Goal: Transaction & Acquisition: Purchase product/service

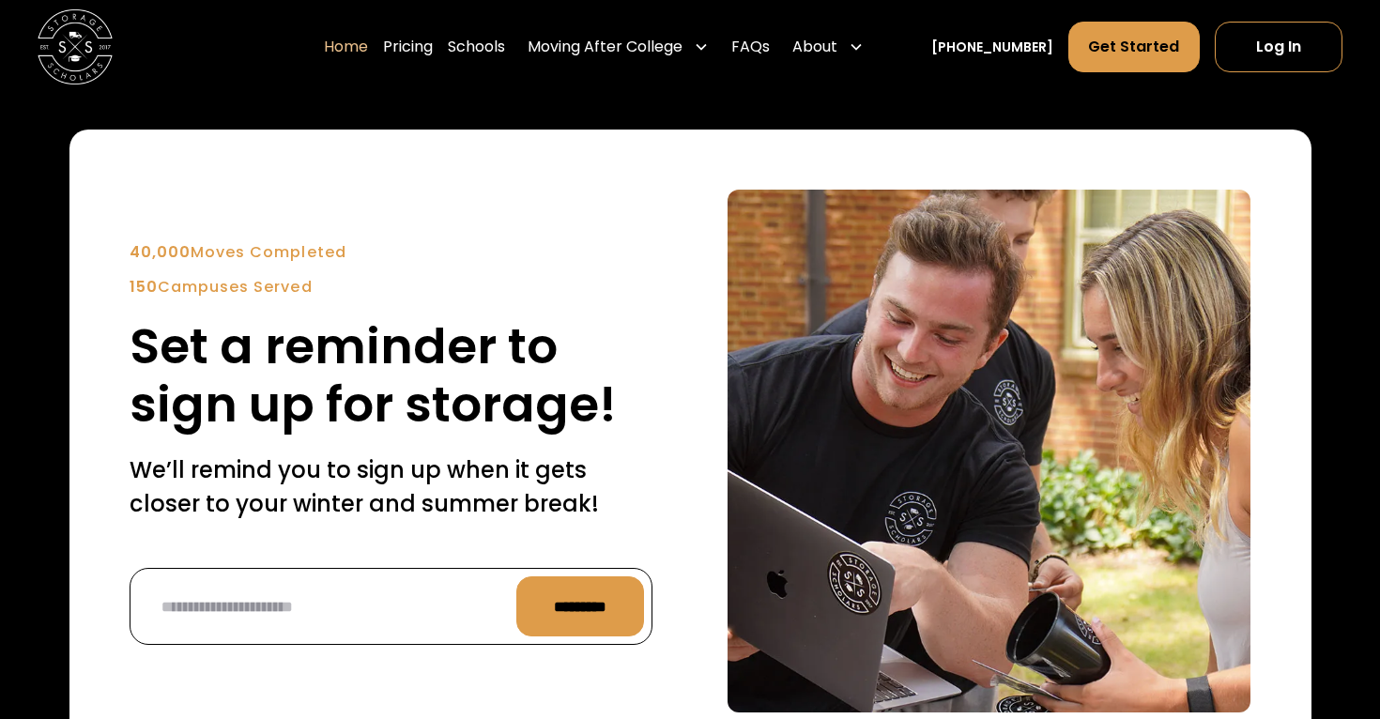
scroll to position [4446, 0]
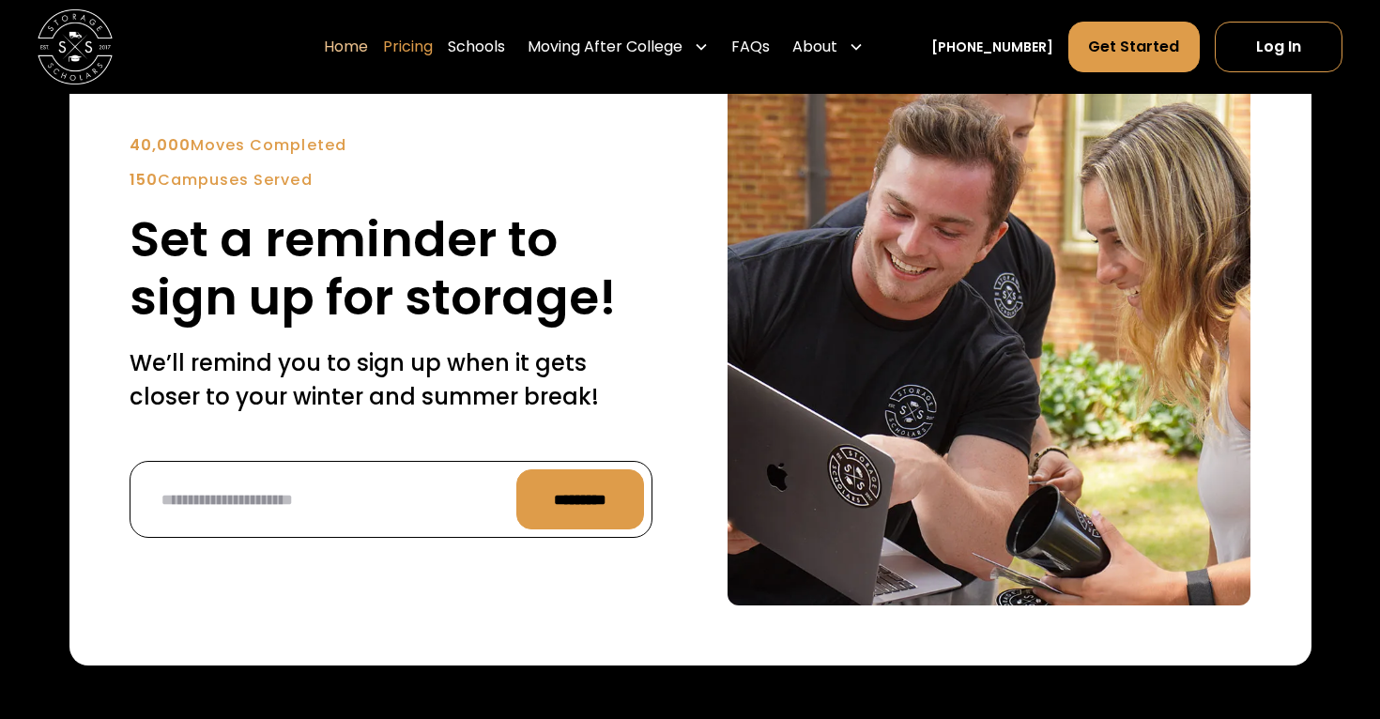
click at [433, 53] on link "Pricing" at bounding box center [408, 47] width 50 height 53
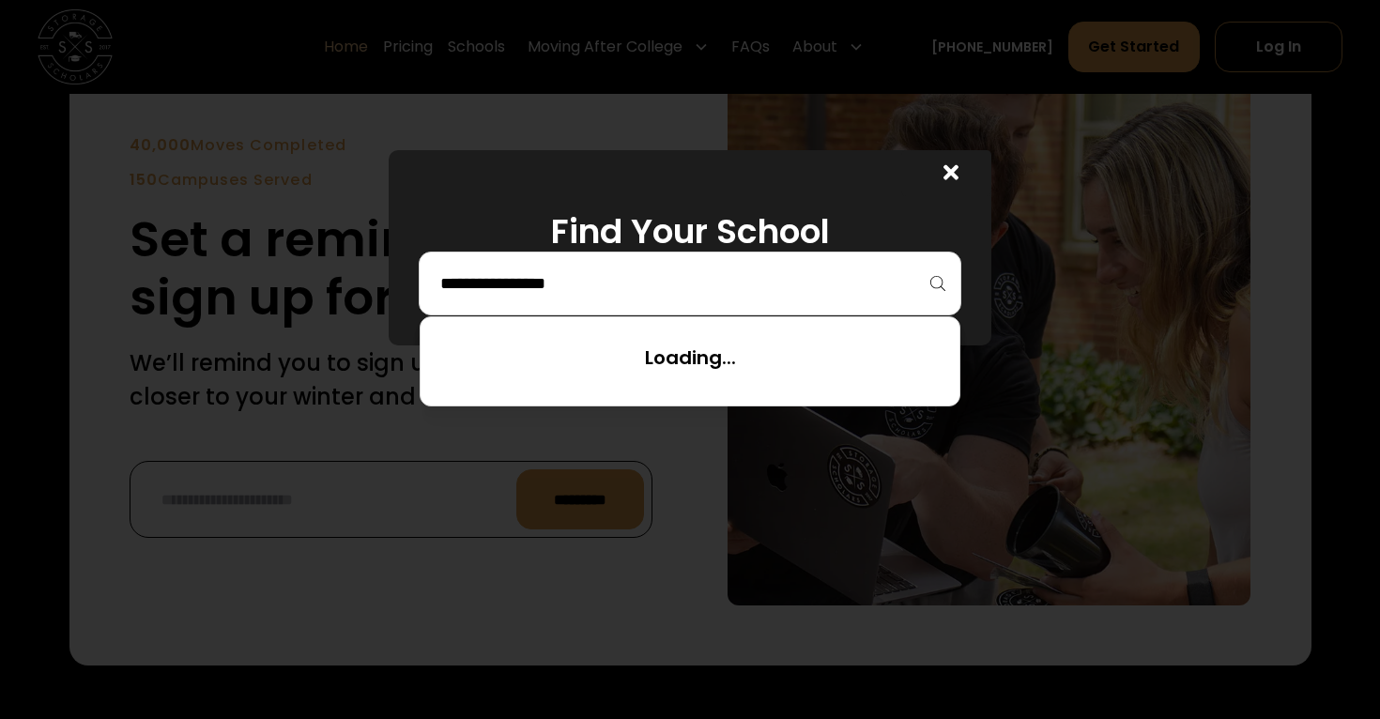
click at [584, 275] on input "search" at bounding box center [689, 284] width 503 height 32
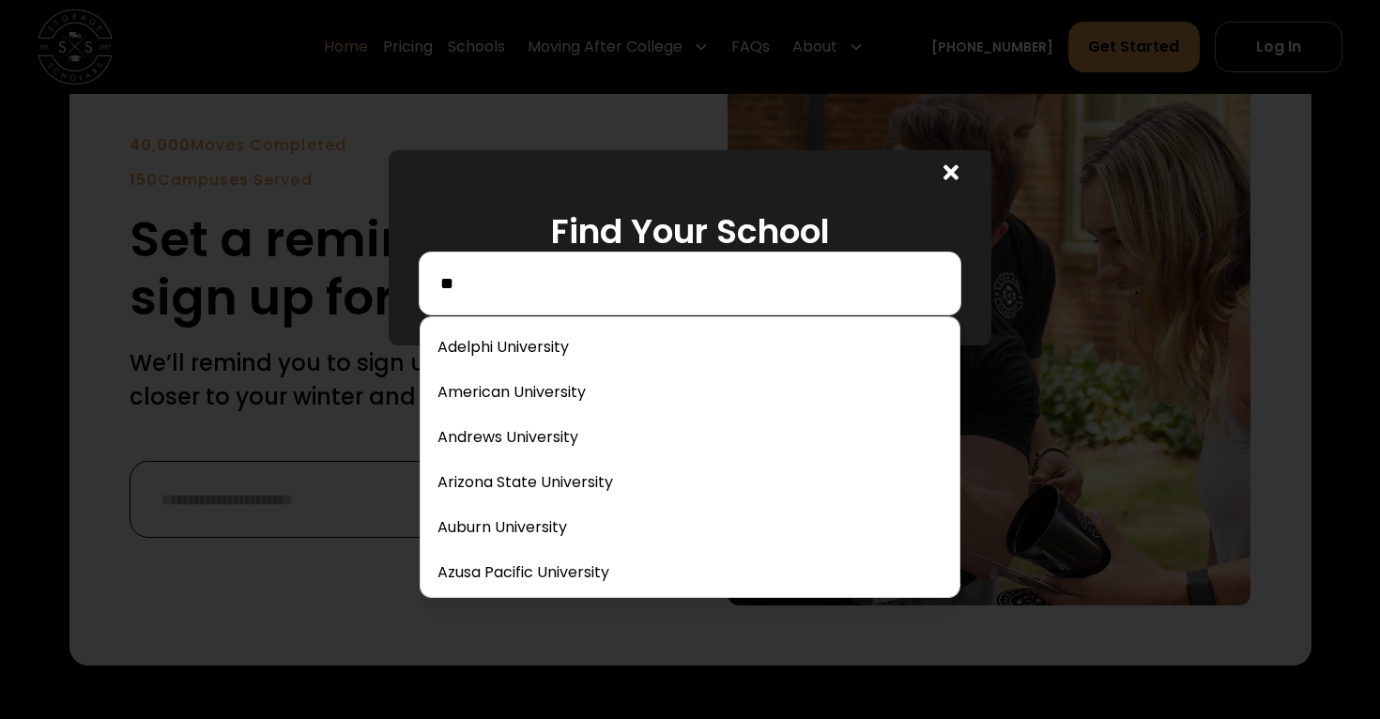
type input "*"
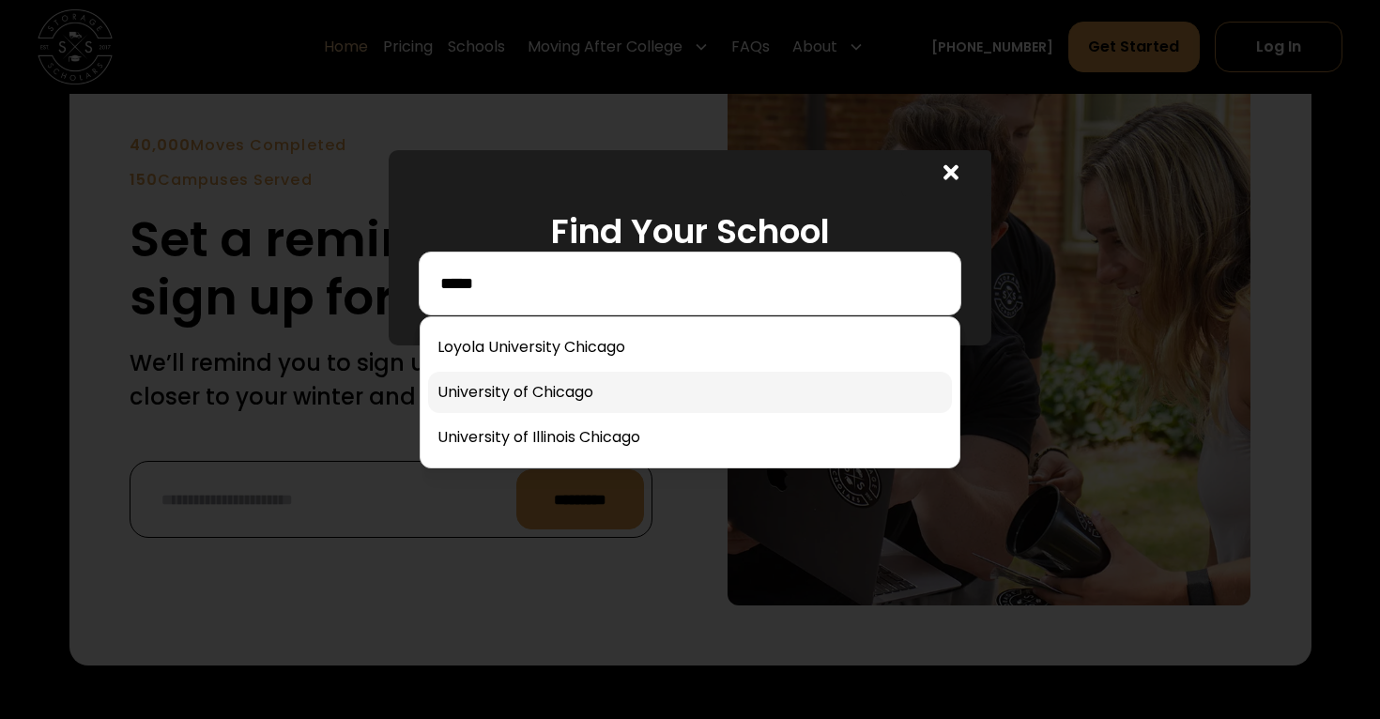
type input "*****"
click at [513, 398] on link at bounding box center [690, 392] width 524 height 41
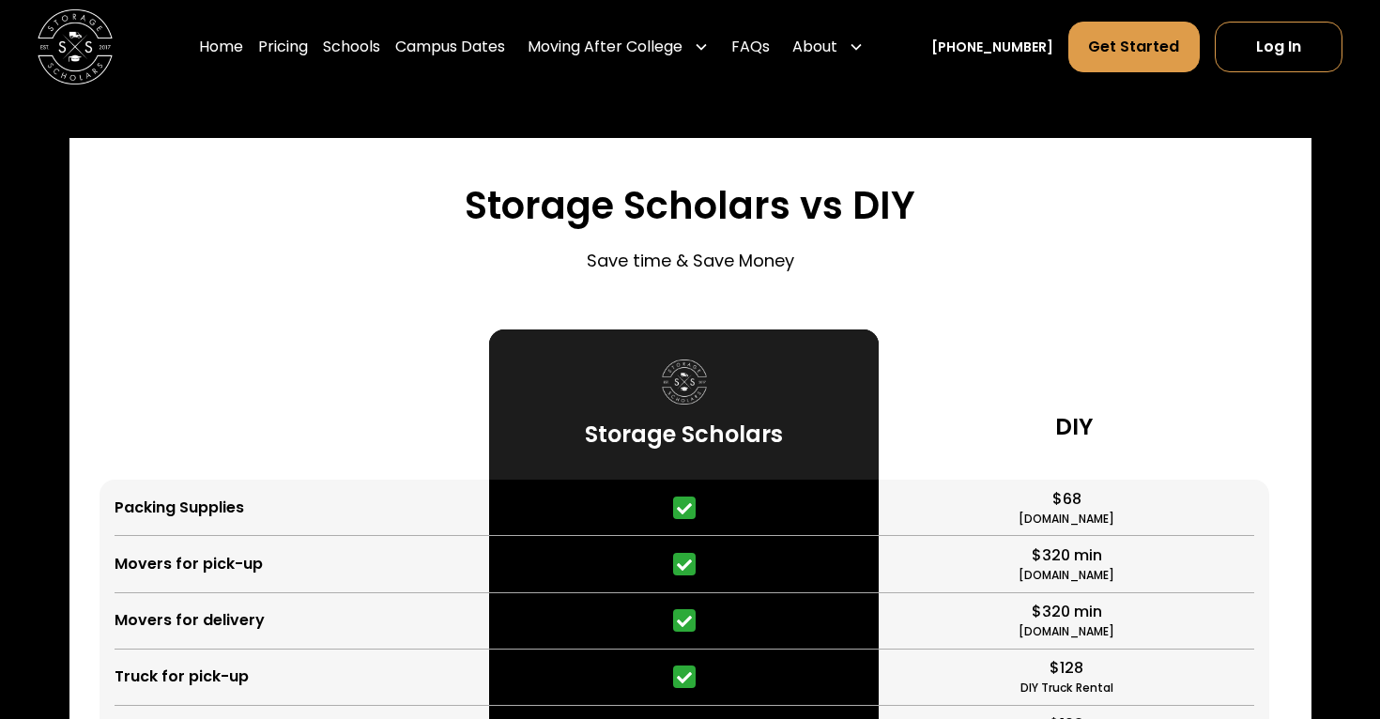
scroll to position [4087, 0]
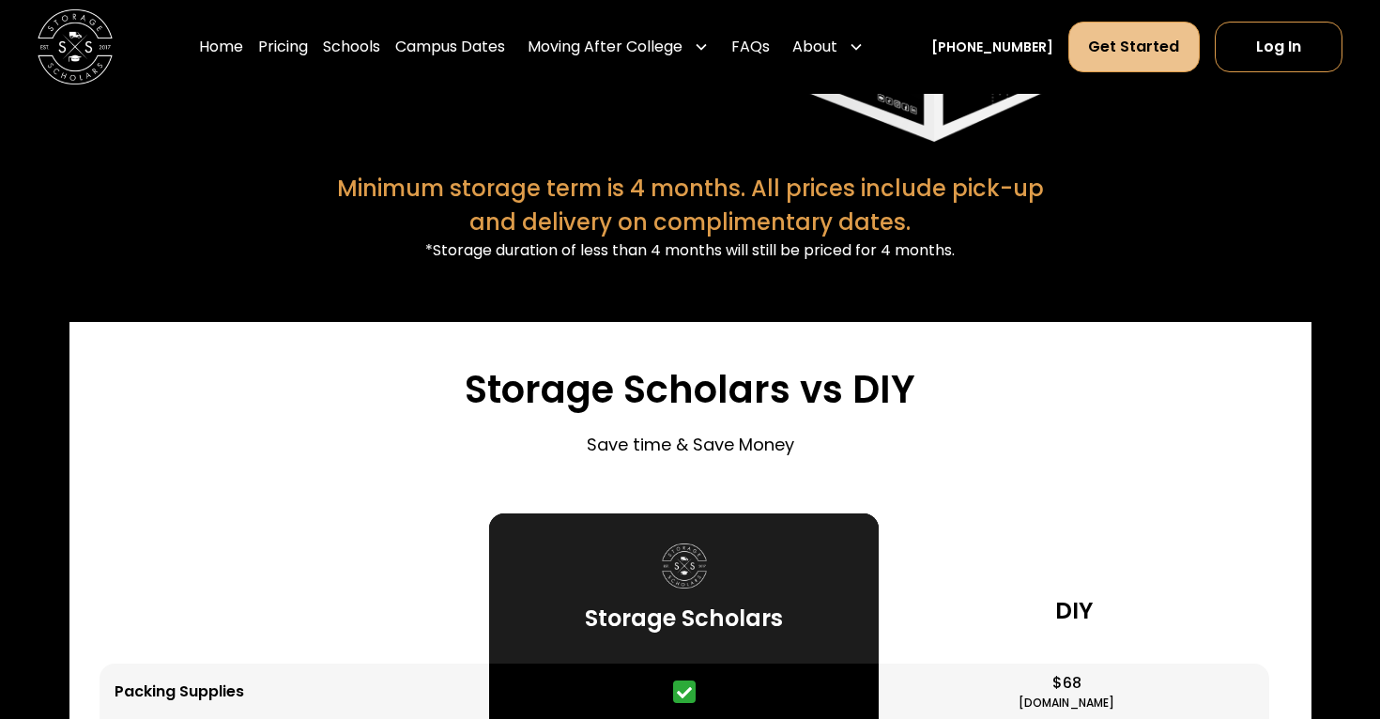
click at [1098, 40] on link "Get Started" at bounding box center [1133, 47] width 131 height 51
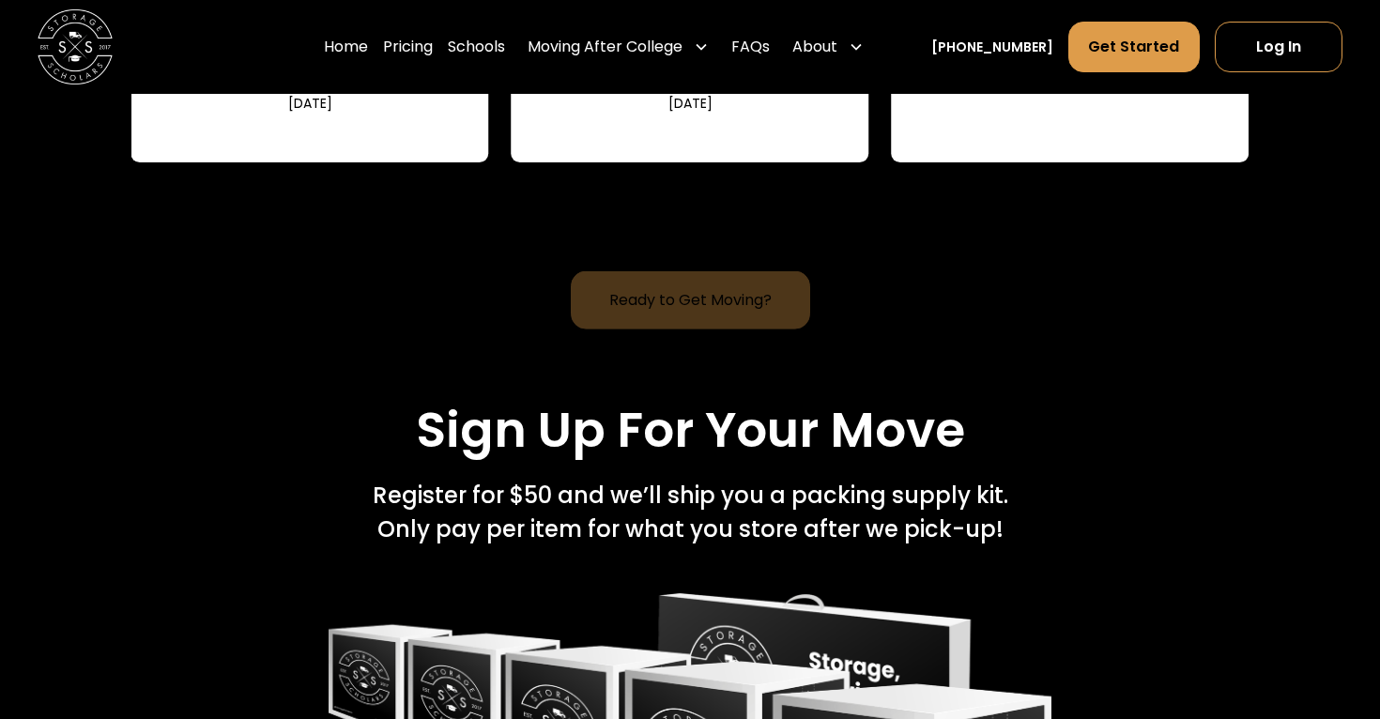
scroll to position [3246, 0]
